Goal: Obtain resource: Download file/media

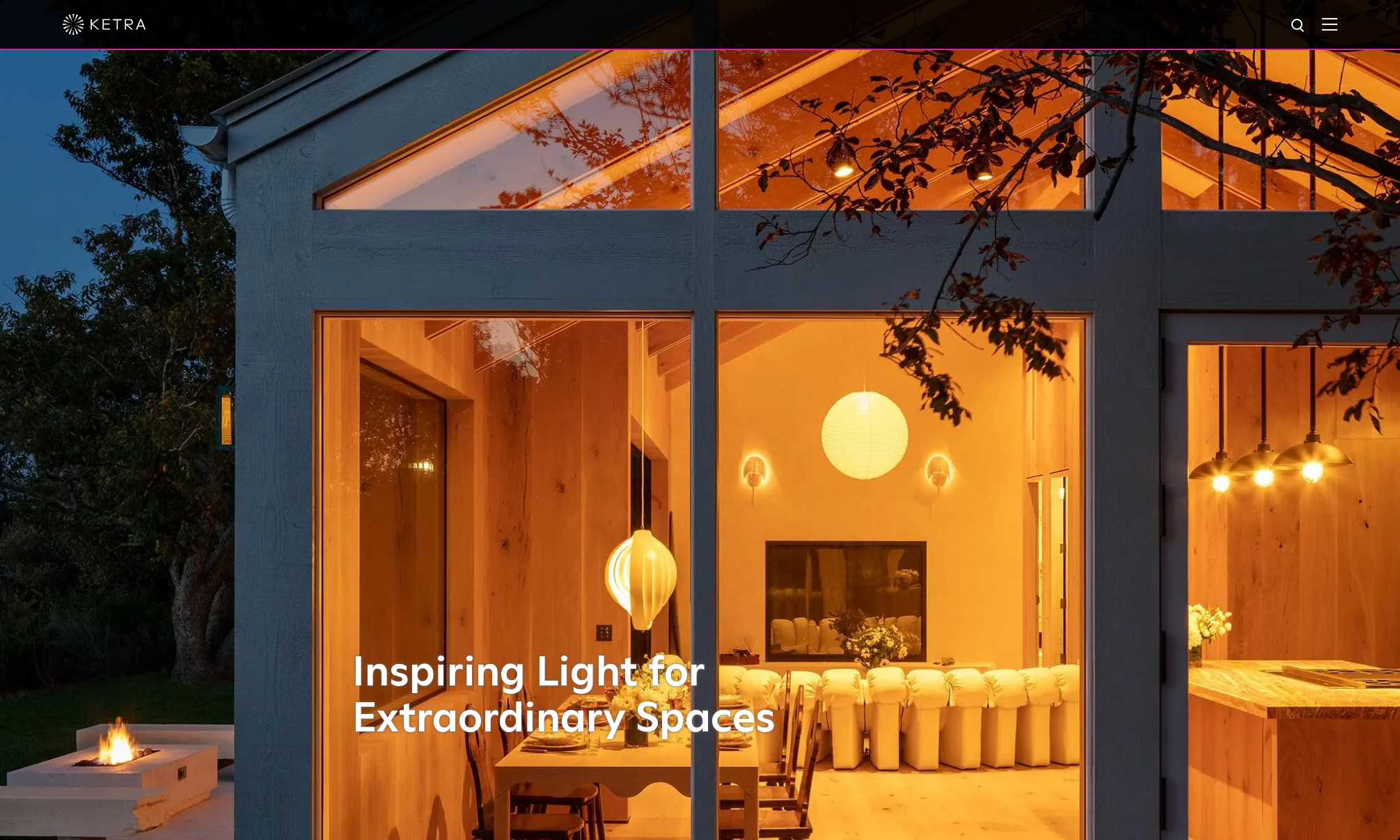
click at [1327, 27] on div at bounding box center [700, 24] width 1275 height 49
click at [1336, 25] on img at bounding box center [1330, 24] width 15 height 13
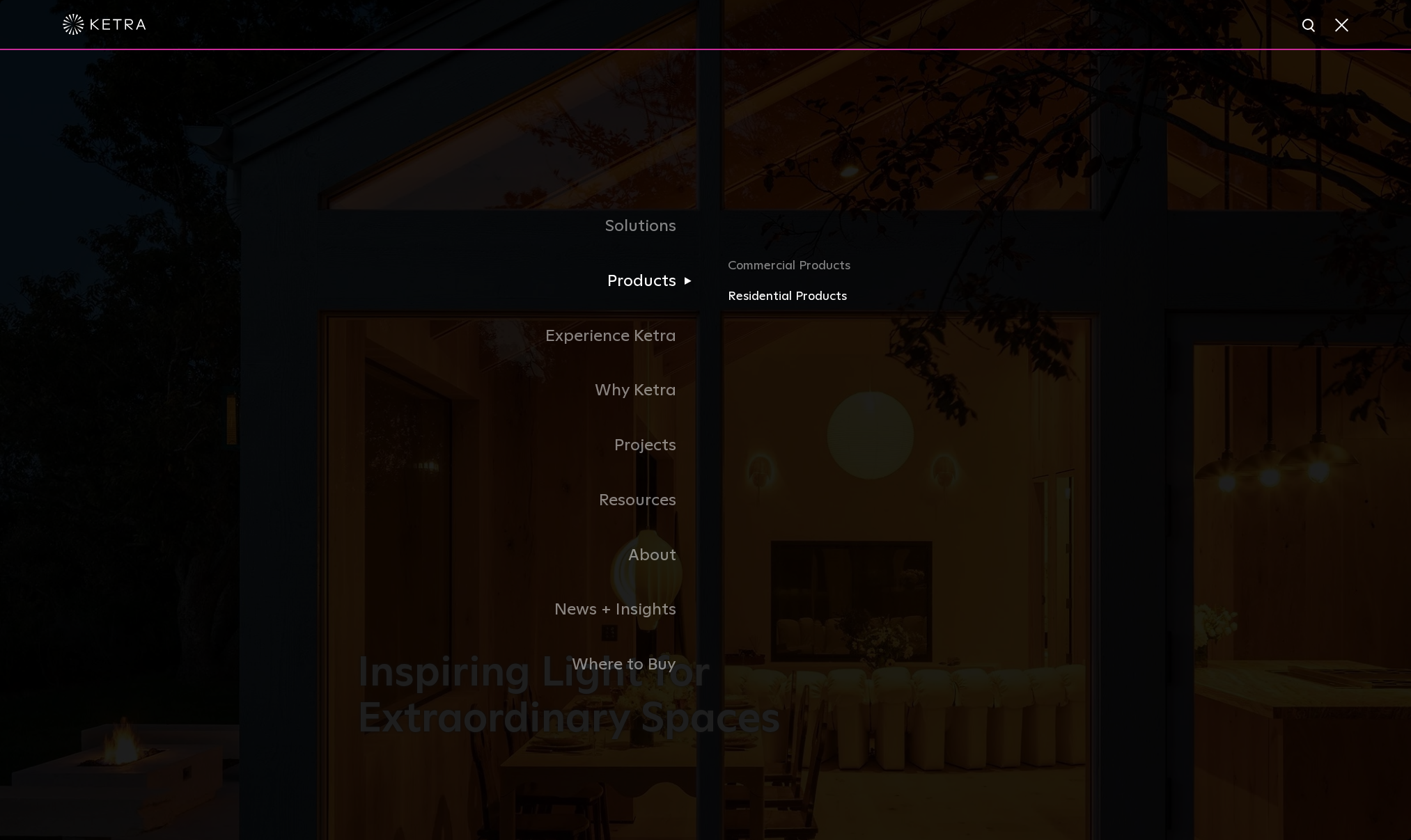
click at [750, 299] on link "Residential Products" at bounding box center [890, 296] width 326 height 20
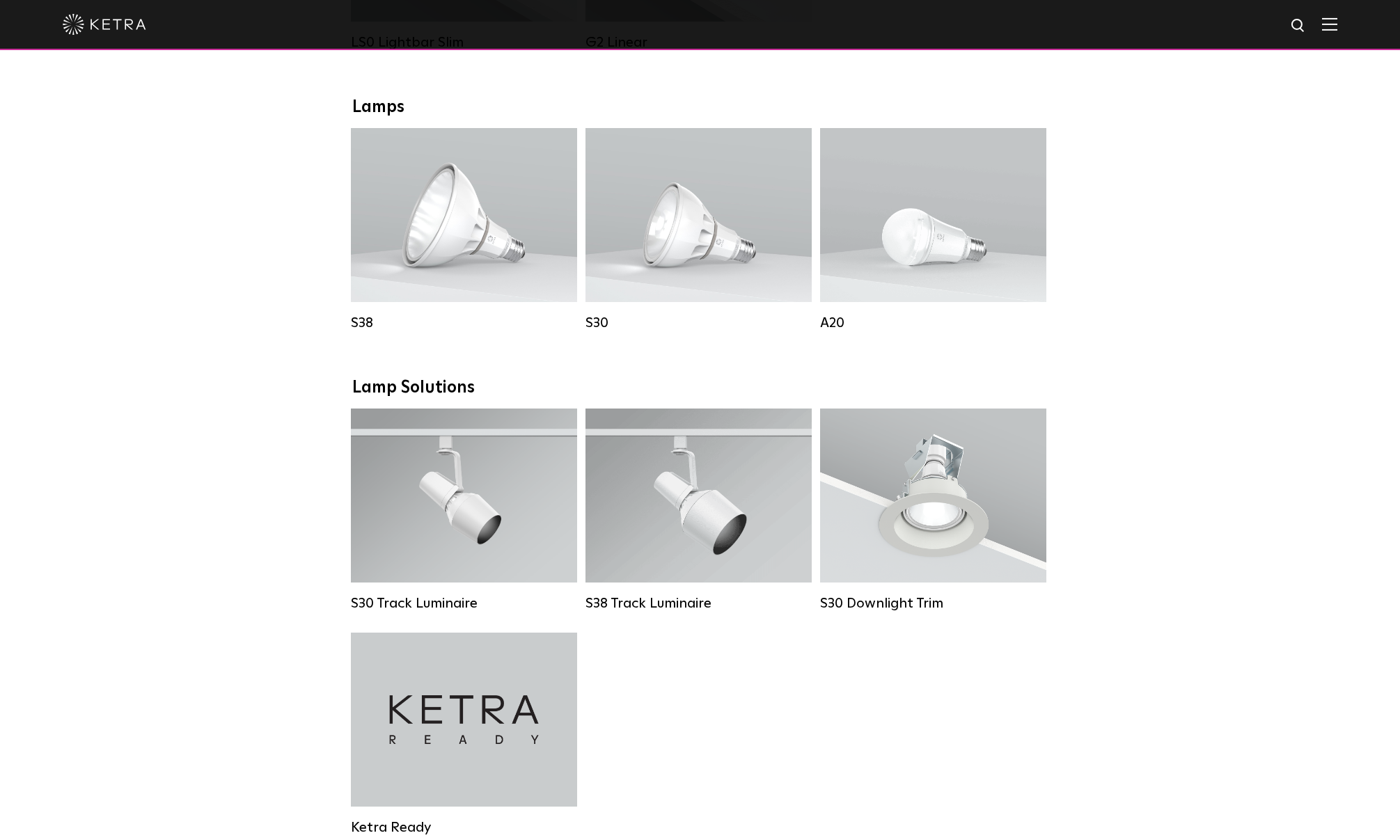
scroll to position [766, 0]
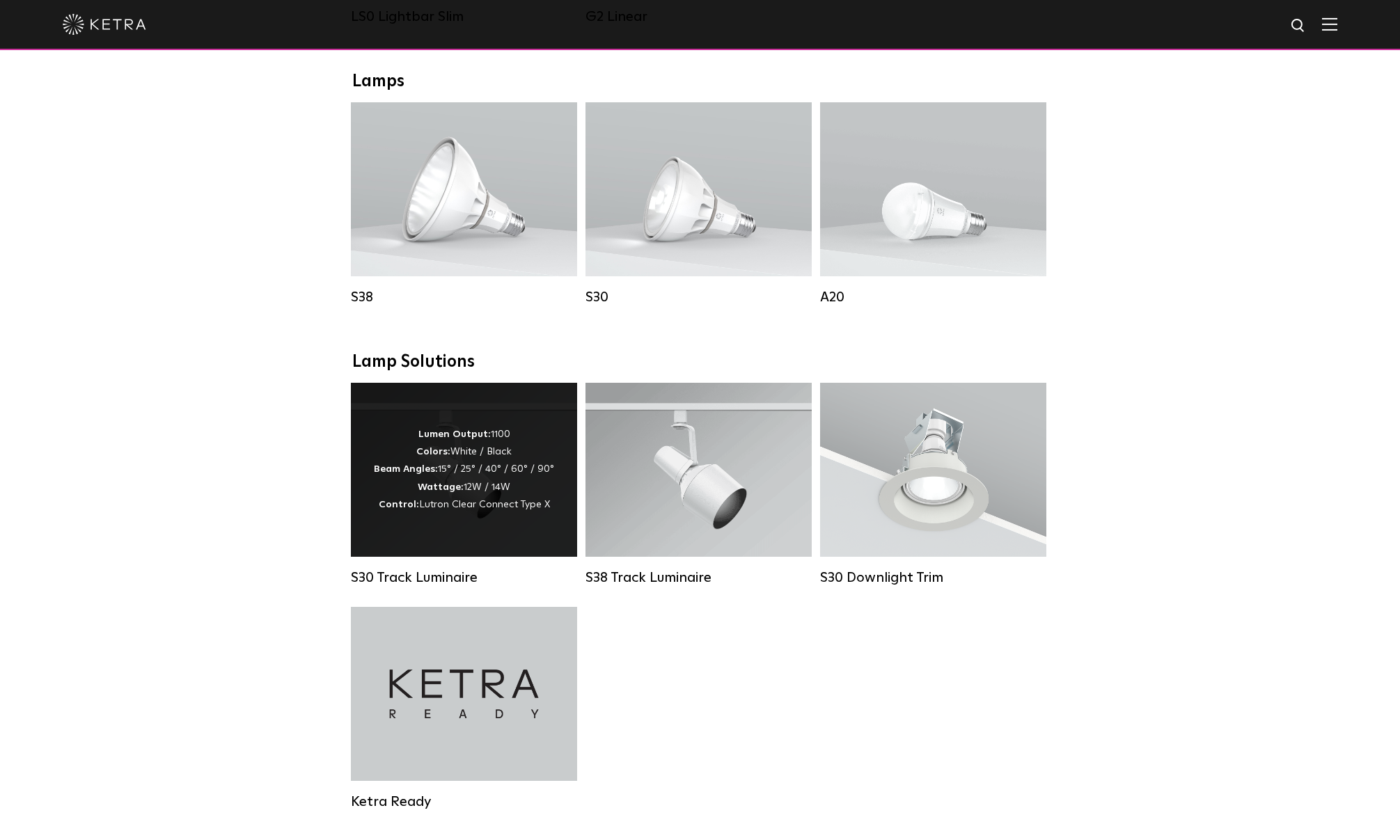
click at [556, 481] on div "Lumen Output: 1100 Colors: White / Black Beam Angles: 15° / 25° / 40° / 60° / 9…" at bounding box center [464, 469] width 226 height 174
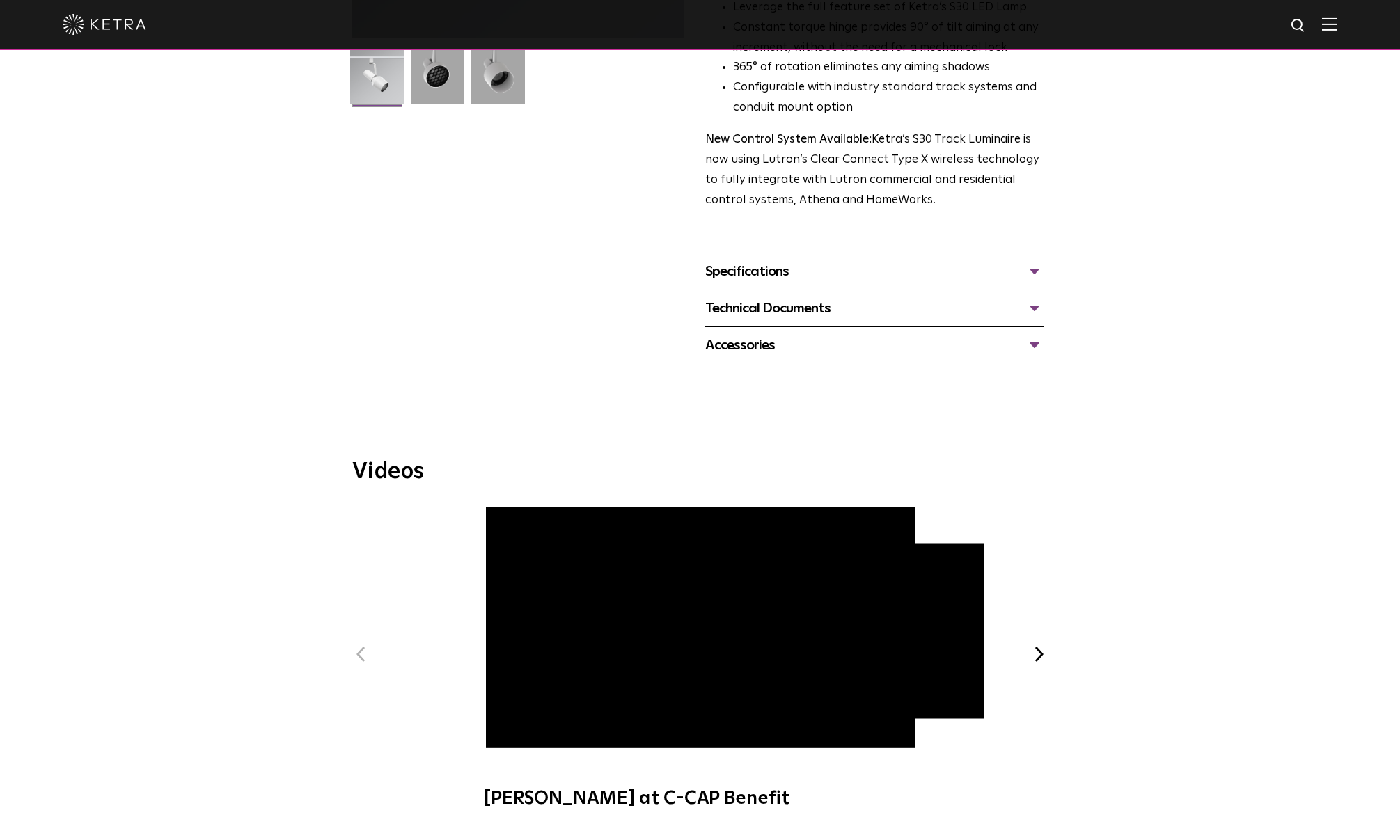
scroll to position [418, 0]
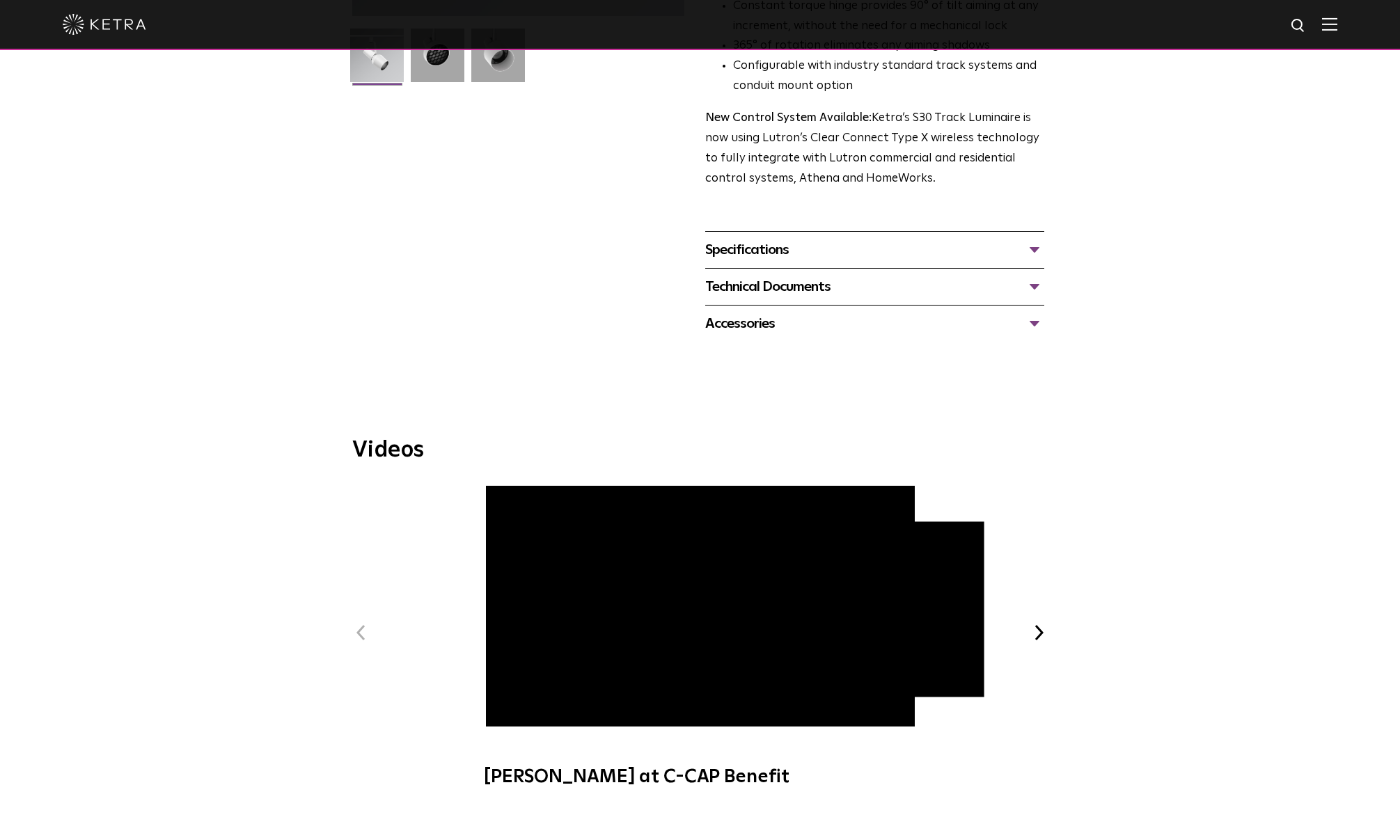
click at [1032, 239] on div "Specifications" at bounding box center [874, 250] width 339 height 22
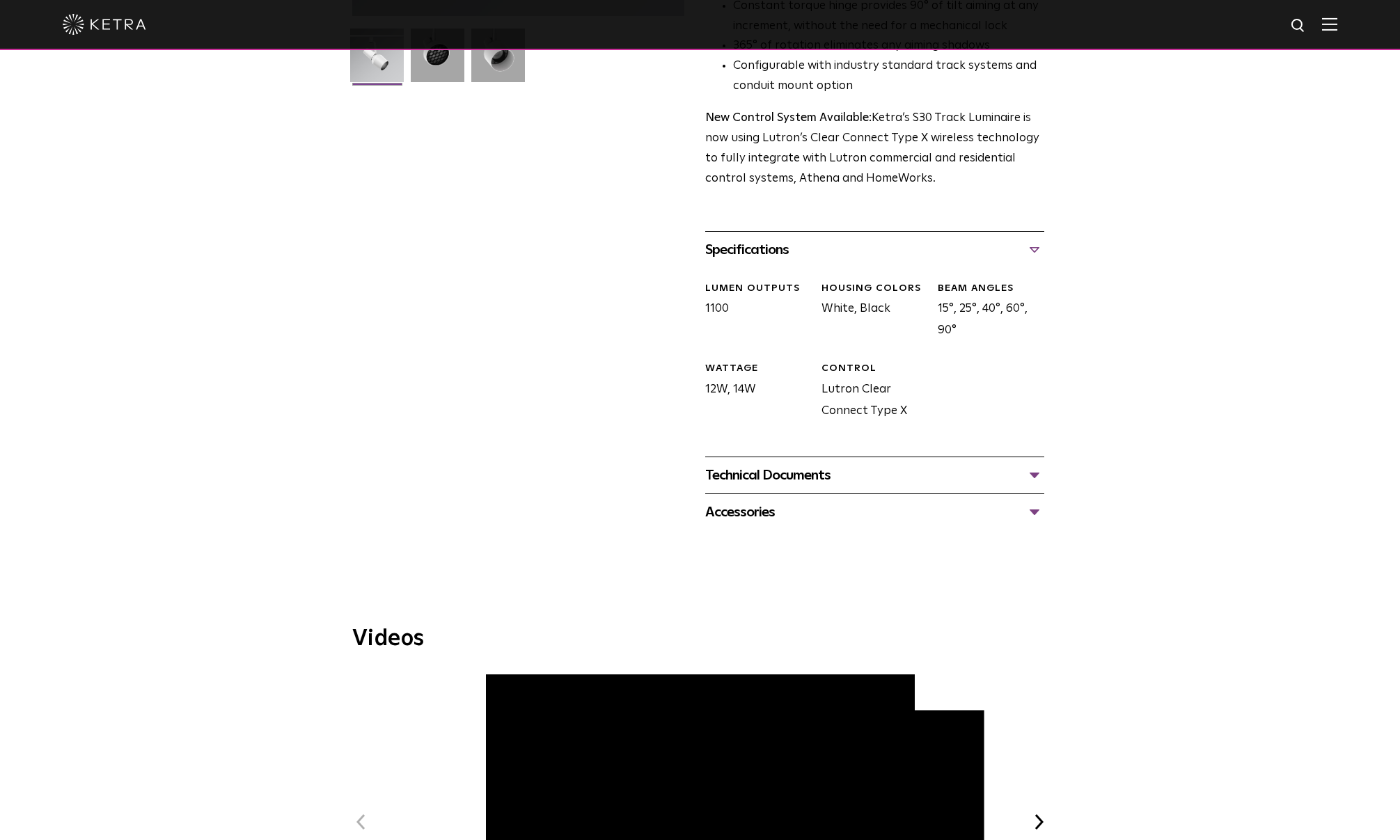
click at [940, 457] on div "Technical Documents S30 Track Luminaire Specification Sheet S30 Track Installat…" at bounding box center [874, 475] width 339 height 37
click at [1033, 464] on div "Technical Documents" at bounding box center [874, 475] width 339 height 22
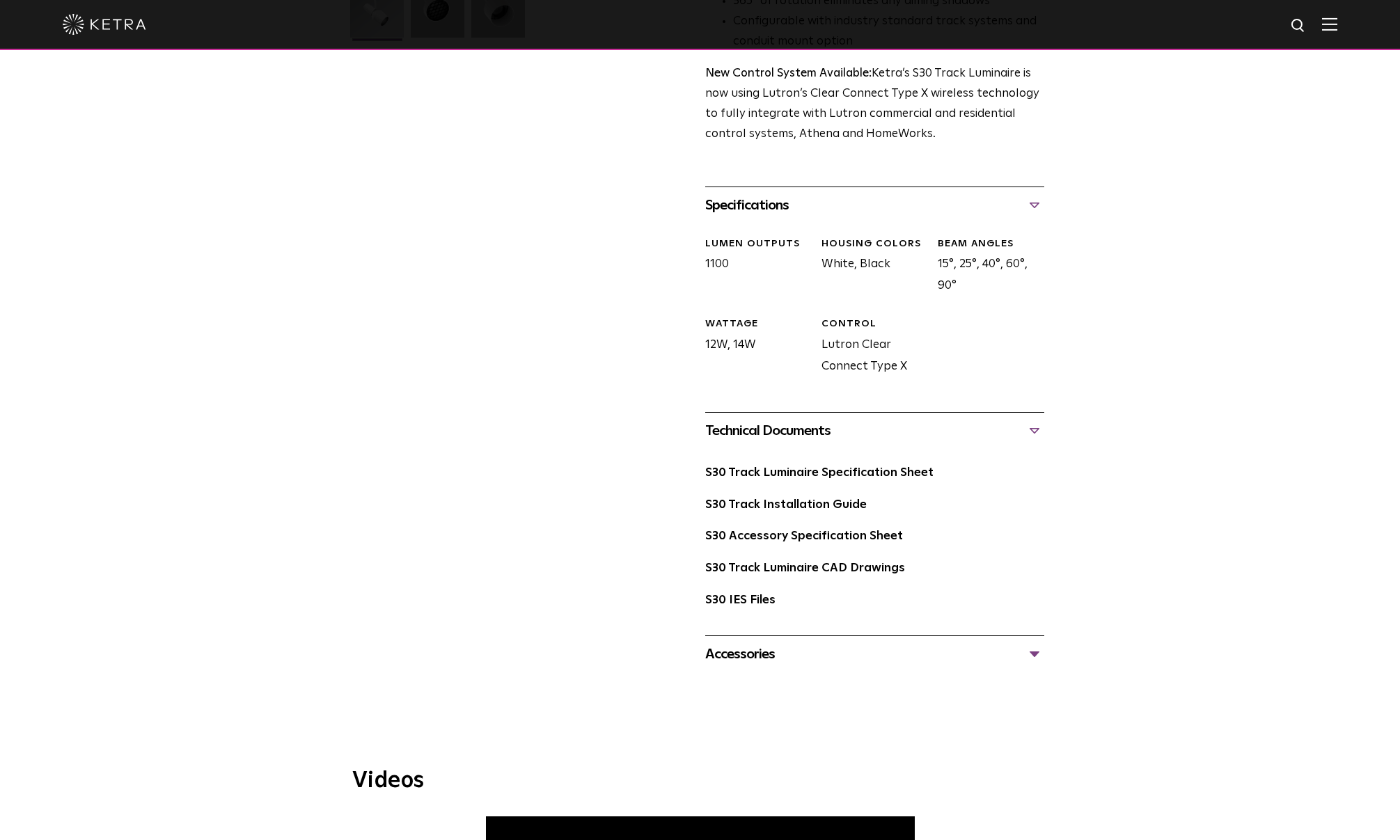
scroll to position [487, 0]
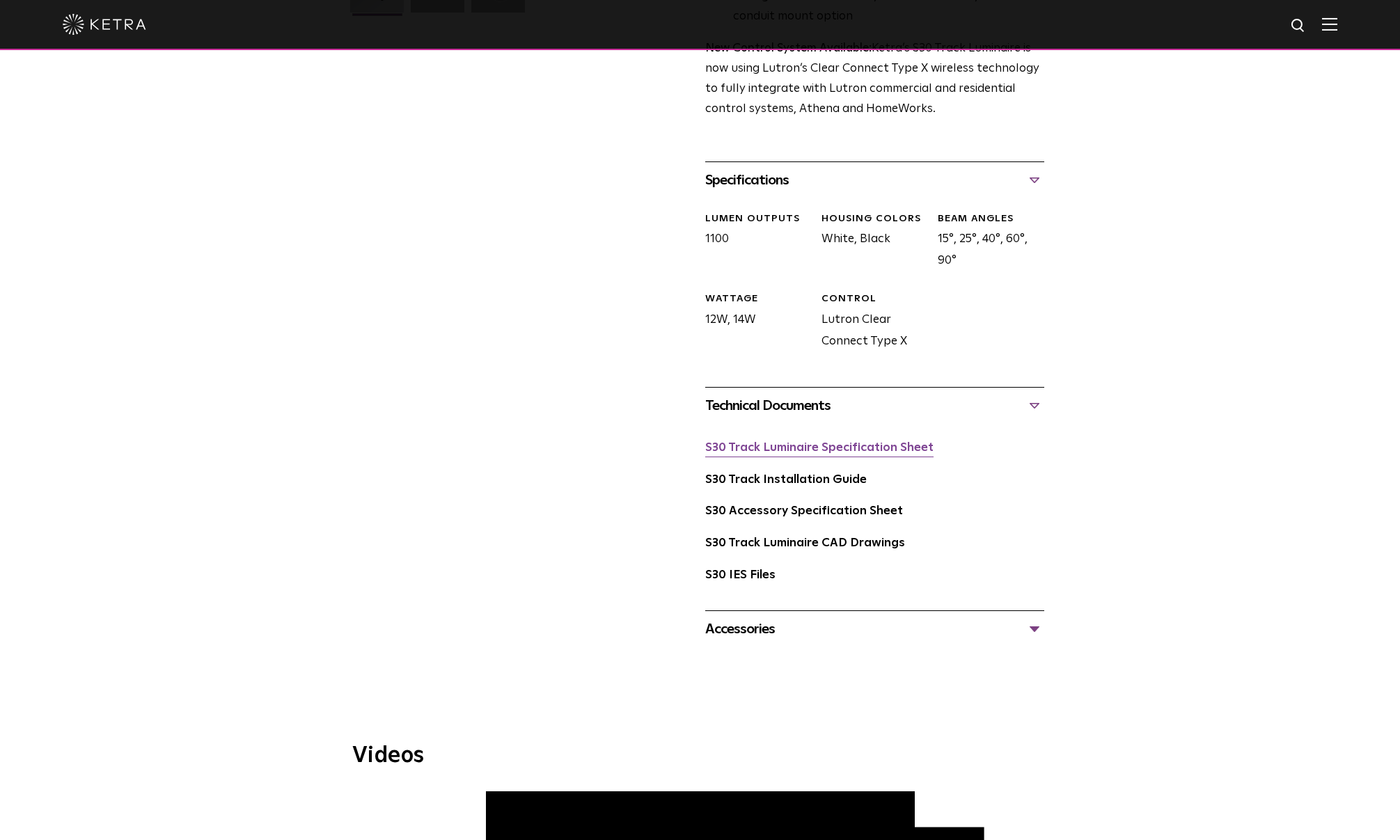
click at [806, 442] on link "S30 Track Luminaire Specification Sheet" at bounding box center [819, 448] width 228 height 12
